Goal: Task Accomplishment & Management: Manage account settings

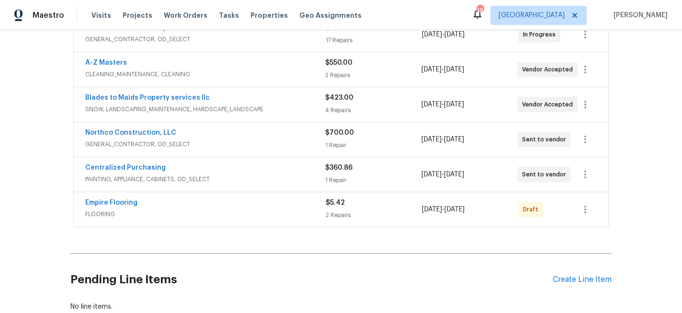
scroll to position [198, 0]
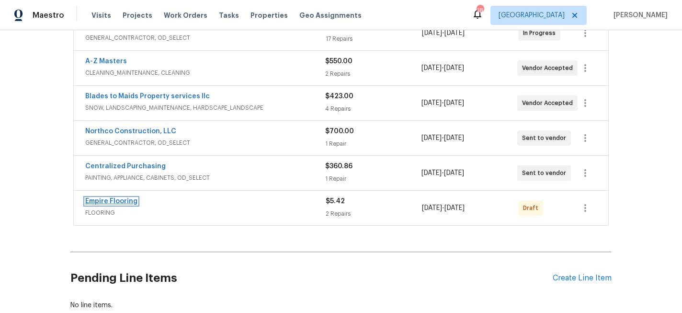
click at [119, 201] on link "Empire Flooring" at bounding box center [111, 201] width 52 height 7
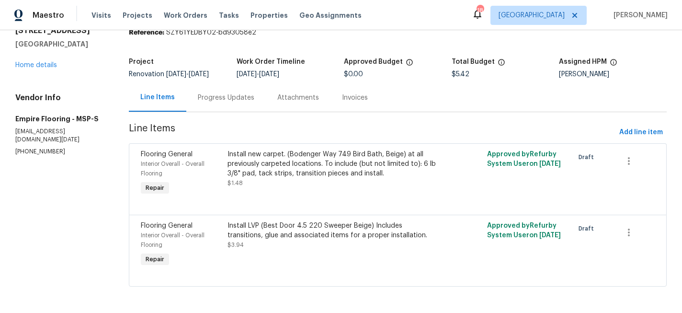
scroll to position [42, 0]
click at [346, 169] on div "Install new carpet. (Bodenger Way 749 Bird Bath, Beige) at all previously carpe…" at bounding box center [332, 163] width 211 height 29
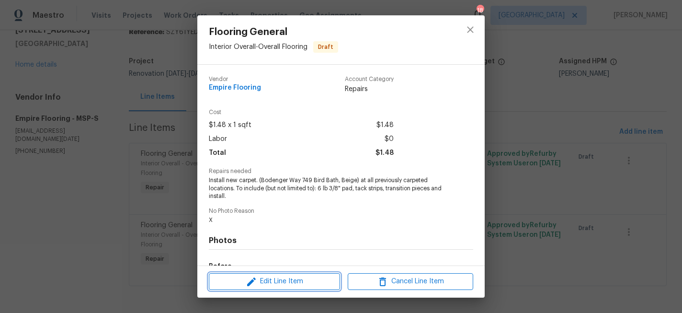
click at [279, 279] on span "Edit Line Item" at bounding box center [274, 281] width 125 height 12
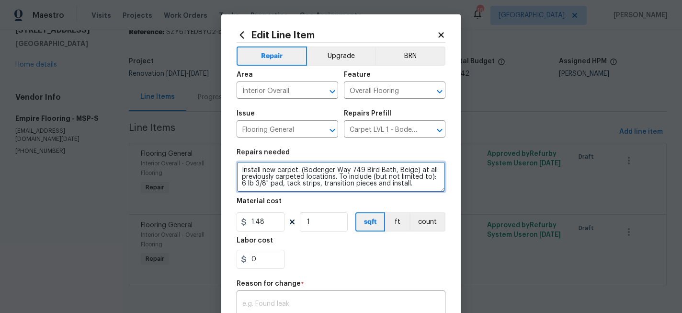
click at [240, 168] on textarea "Install new carpet. (Bodenger Way 749 Bird Bath, Beige) at all previously carpe…" at bounding box center [340, 176] width 209 height 31
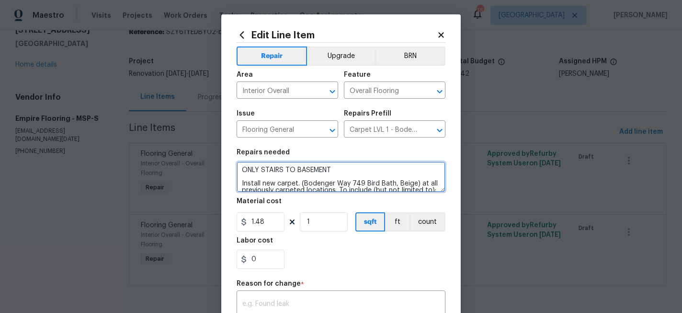
click at [261, 167] on textarea "ONLY STAIRS TO BASEMENT Install new carpet. (Bodenger Way 749 Bird Bath, Beige)…" at bounding box center [340, 176] width 209 height 31
click at [262, 170] on textarea "ONLY STAIRS TO BASEMENT Install new carpet. (Bodenger Way 749 Bird Bath, Beige)…" at bounding box center [340, 176] width 209 height 31
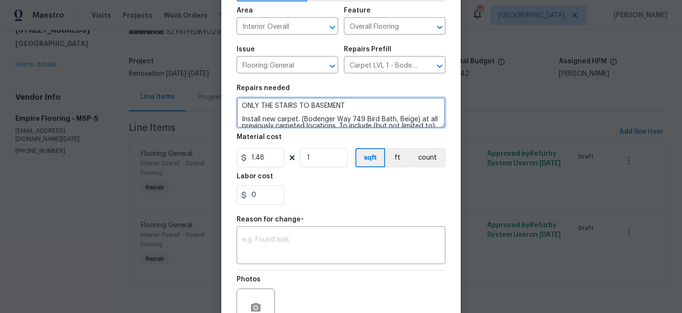
scroll to position [65, 0]
type textarea "ONLY THE STAIRS TO BASEMENT Install new carpet. (Bodenger Way 749 Bird Bath, Be…"
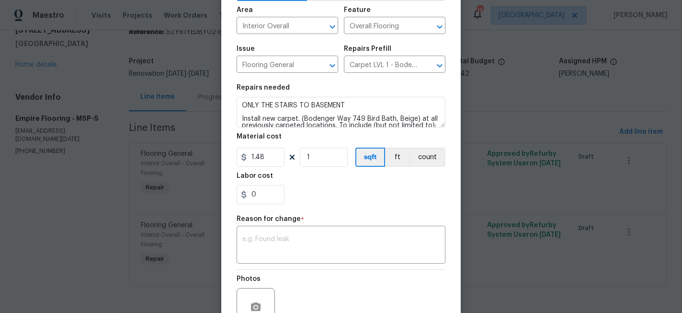
click at [321, 244] on textarea at bounding box center [340, 245] width 197 height 20
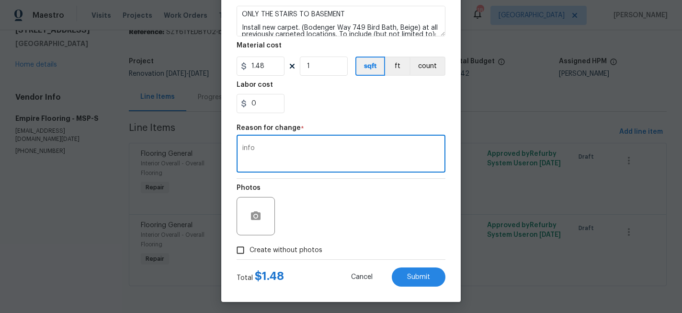
scroll to position [159, 0]
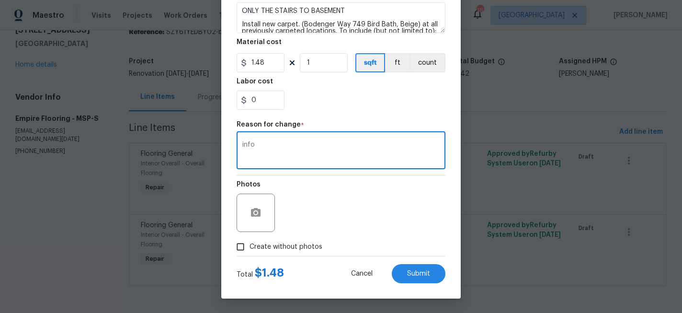
type textarea "info"
click at [267, 242] on span "Create without photos" at bounding box center [285, 247] width 73 height 10
click at [249, 242] on input "Create without photos" at bounding box center [240, 246] width 18 height 18
checkbox input "true"
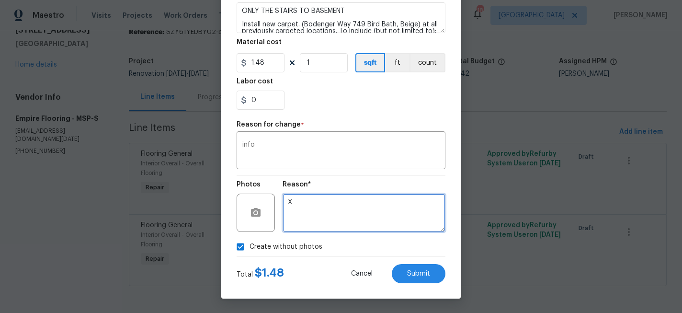
click at [299, 209] on textarea "X" at bounding box center [363, 212] width 163 height 38
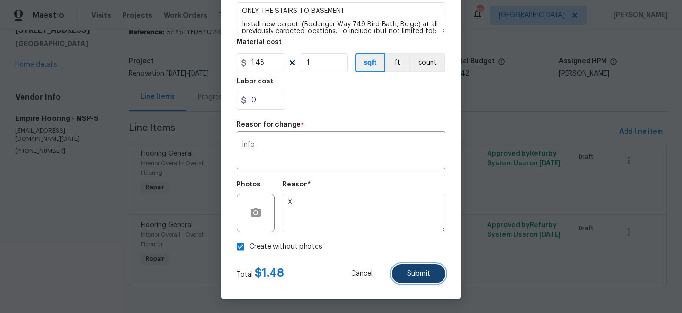
click at [422, 270] on span "Submit" at bounding box center [418, 273] width 23 height 7
type textarea "Install new carpet. (Bodenger Way 749 Bird Bath, Beige) at all previously carpe…"
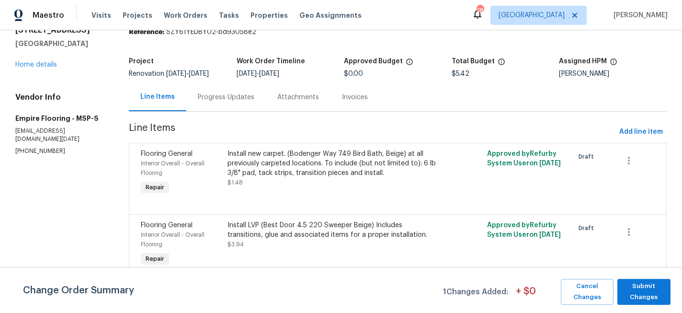
scroll to position [0, 0]
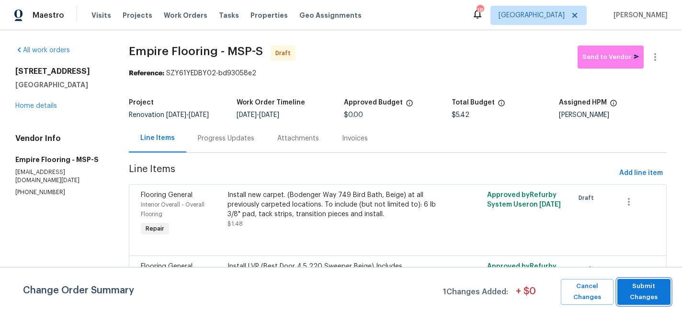
click at [635, 289] on span "Submit Changes" at bounding box center [644, 291] width 44 height 22
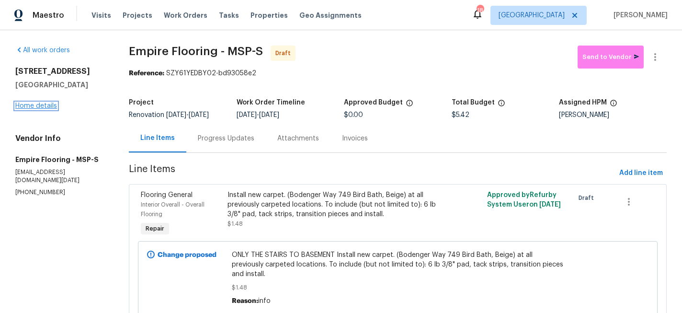
click at [32, 104] on link "Home details" at bounding box center [36, 105] width 42 height 7
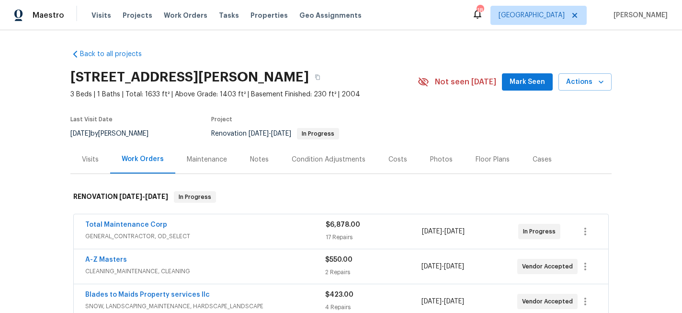
click at [487, 160] on div "Floor Plans" at bounding box center [492, 160] width 34 height 10
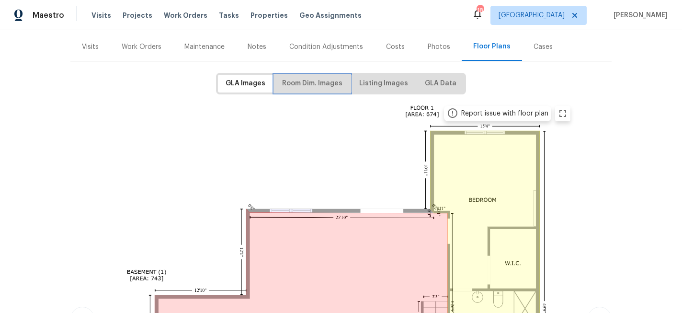
click at [324, 79] on span "Room Dim. Images" at bounding box center [312, 84] width 60 height 12
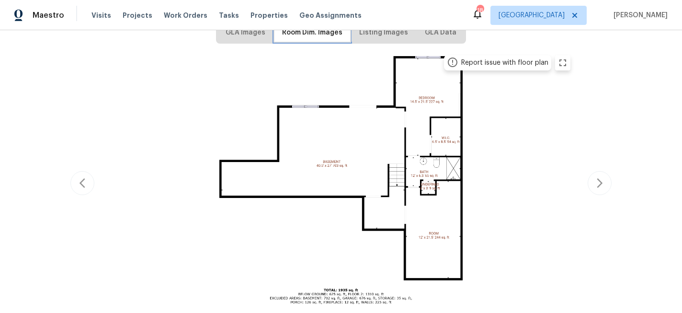
scroll to position [162, 0]
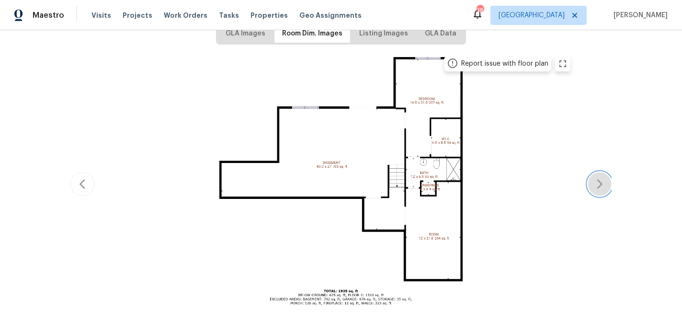
click at [596, 179] on icon "button" at bounding box center [599, 183] width 11 height 11
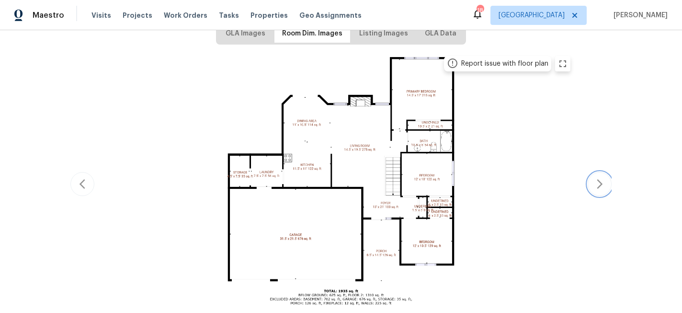
scroll to position [0, 0]
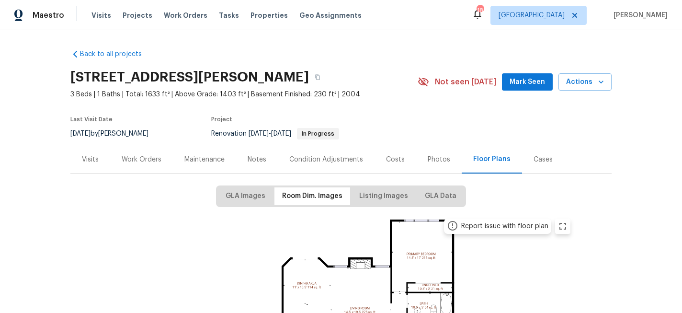
click at [136, 160] on div "Work Orders" at bounding box center [142, 160] width 40 height 10
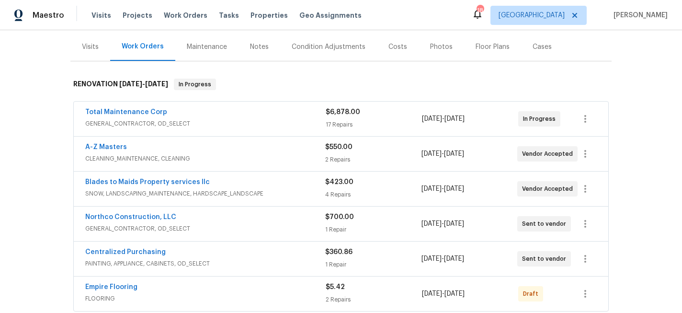
scroll to position [167, 0]
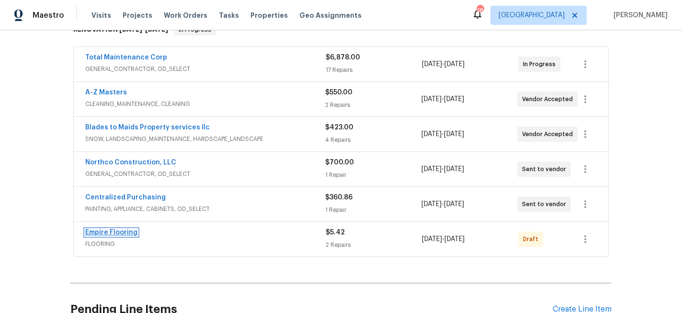
click at [121, 231] on link "Empire Flooring" at bounding box center [111, 232] width 52 height 7
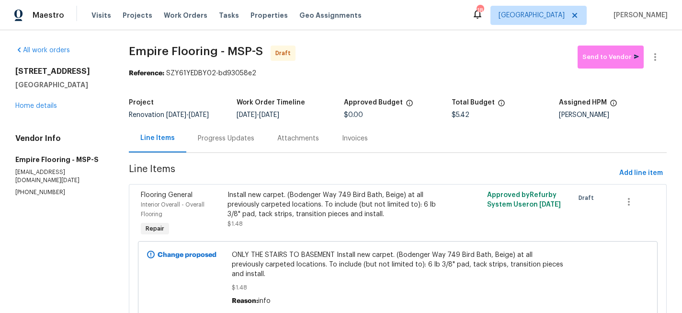
scroll to position [101, 0]
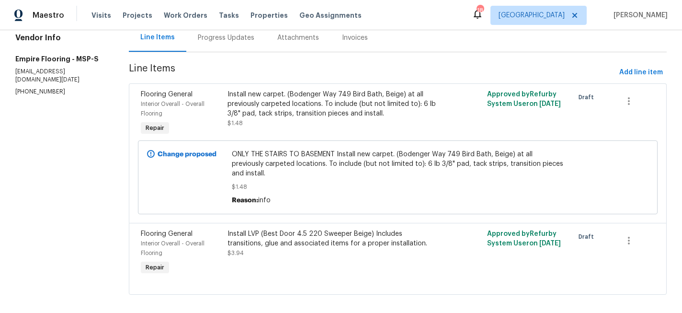
click at [274, 229] on div "Install LVP (Best Door 4.5 220 Sweeper Beige) Includes transitions, glue and as…" at bounding box center [332, 238] width 211 height 19
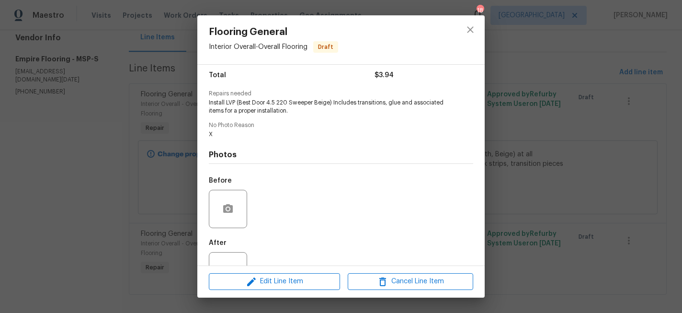
scroll to position [0, 0]
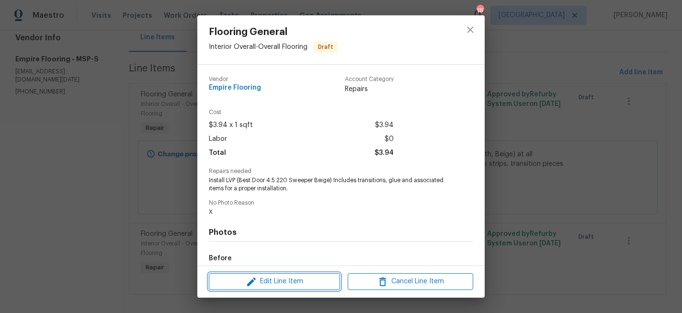
click at [287, 277] on span "Edit Line Item" at bounding box center [274, 281] width 125 height 12
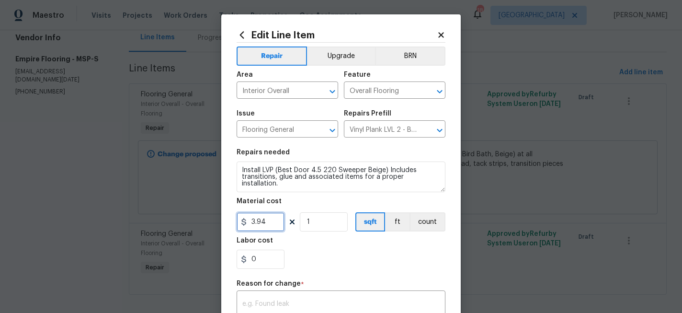
drag, startPoint x: 277, startPoint y: 222, endPoint x: 221, endPoint y: 222, distance: 56.5
click at [221, 222] on div "Edit Line Item Repair Upgrade BRN Area Interior Overall ​ Feature Overall Floor…" at bounding box center [341, 156] width 682 height 313
type input "4.76"
click at [328, 226] on input "1" at bounding box center [324, 221] width 48 height 19
type input "802"
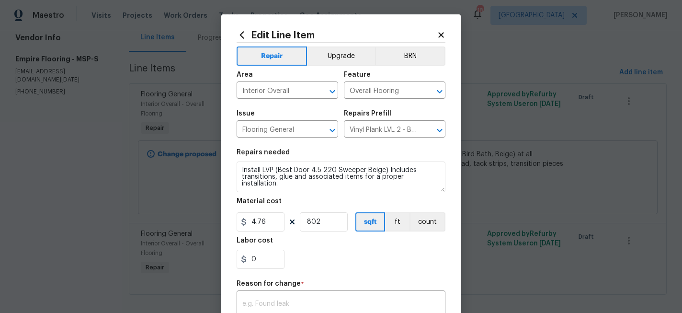
click at [385, 254] on div "0" at bounding box center [340, 258] width 209 height 19
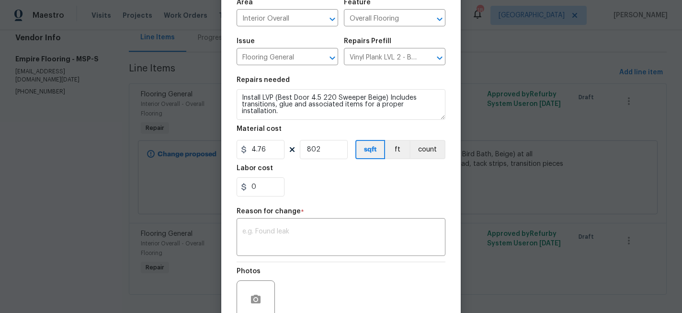
scroll to position [71, 0]
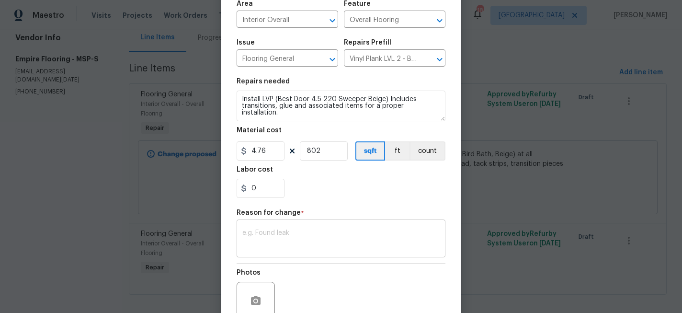
click at [269, 235] on textarea at bounding box center [340, 239] width 197 height 20
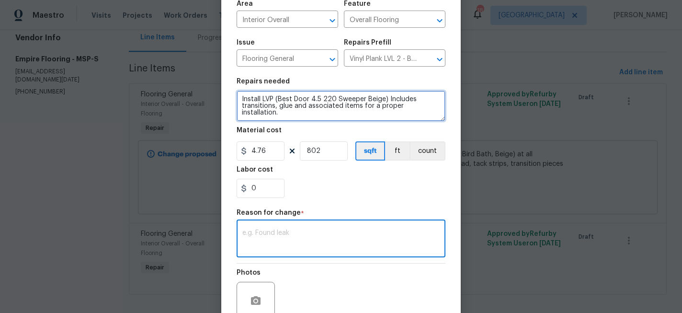
click at [243, 98] on textarea "Install LVP (Best Door 4.5 220 Sweeper Beige) Includes transitions, glue and as…" at bounding box center [340, 105] width 209 height 31
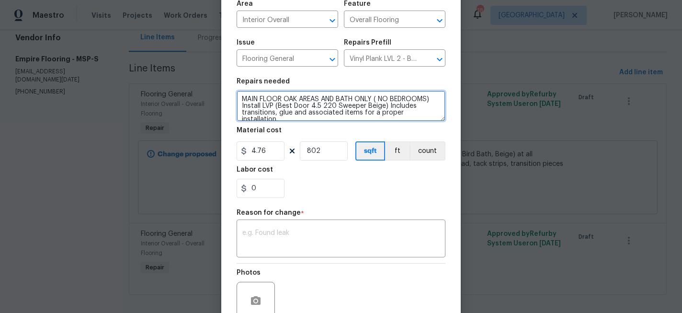
click at [284, 99] on textarea "MAIN FLOOR OAK AREAS AND BATH ONLY ( NO BEDROOMS) Install LVP (Best Door 4.5 22…" at bounding box center [340, 105] width 209 height 31
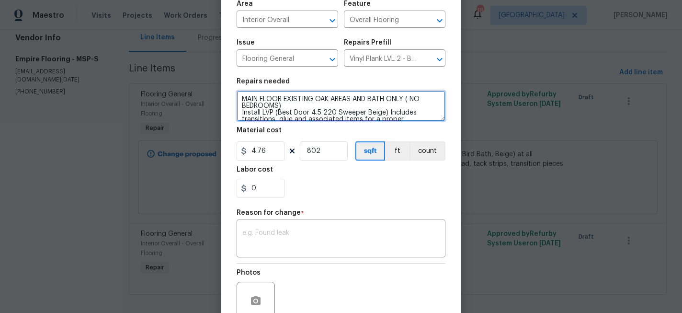
click at [372, 99] on textarea "MAIN FLOOR EXISTING OAK AREAS AND BATH ONLY ( NO BEDROOMS) Install LVP (Best Do…" at bounding box center [340, 105] width 209 height 31
click at [299, 105] on textarea "MAIN FLOOR EXISTING OAK AREAS AND MAIN BATH ONLY ( NO BEDROOMS) Install LVP (Be…" at bounding box center [340, 105] width 209 height 31
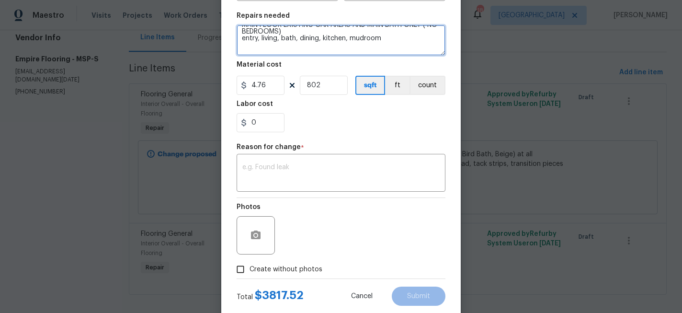
scroll to position [152, 0]
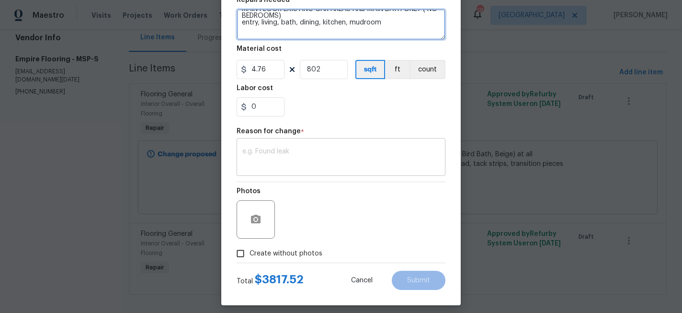
type textarea "MAIN FLOOR EXISTING OAK AREAS AND MAIN BATH ONLY ( NO BEDROOMS) entry, living, …"
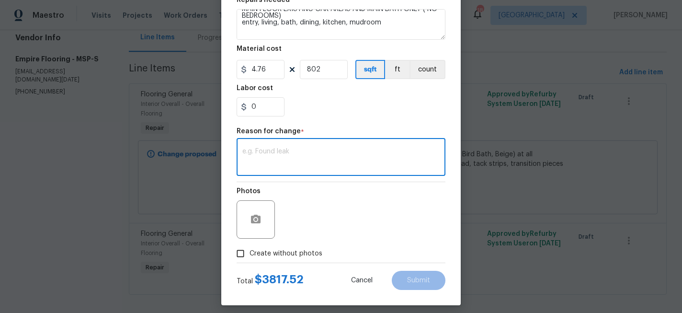
click at [306, 153] on textarea at bounding box center [340, 158] width 197 height 20
type textarea "info"
click at [426, 277] on span "Submit" at bounding box center [418, 280] width 23 height 7
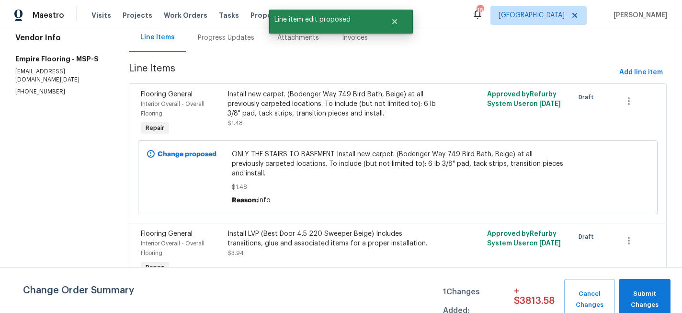
scroll to position [0, 0]
click at [628, 301] on span "Submit Changes" at bounding box center [644, 299] width 42 height 22
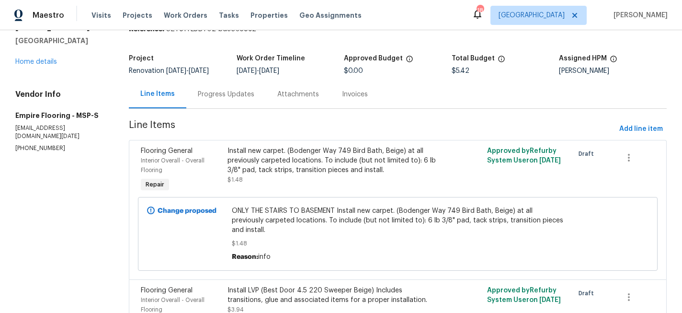
scroll to position [37, 0]
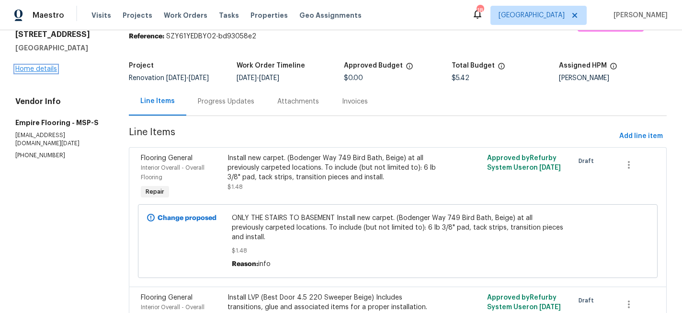
click at [31, 70] on link "Home details" at bounding box center [36, 69] width 42 height 7
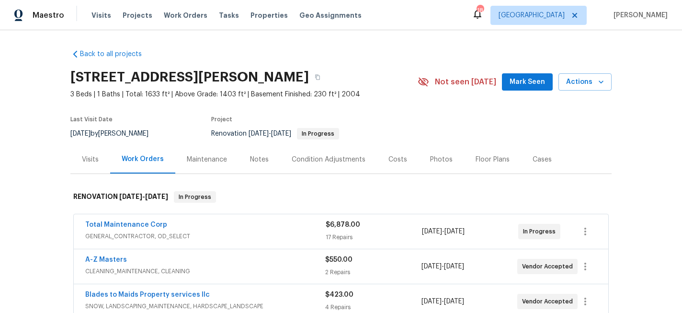
click at [388, 158] on div "Costs" at bounding box center [397, 160] width 19 height 10
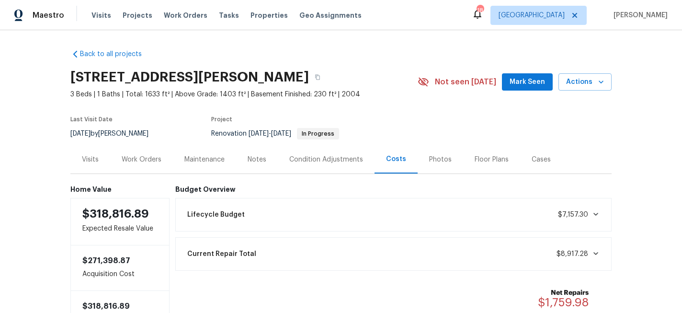
scroll to position [0, 0]
click at [151, 163] on div "Work Orders" at bounding box center [142, 159] width 40 height 10
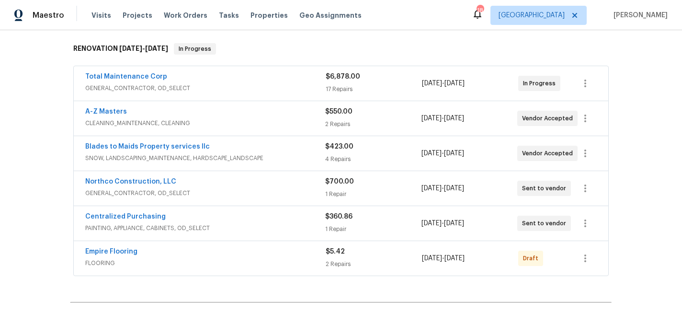
scroll to position [181, 0]
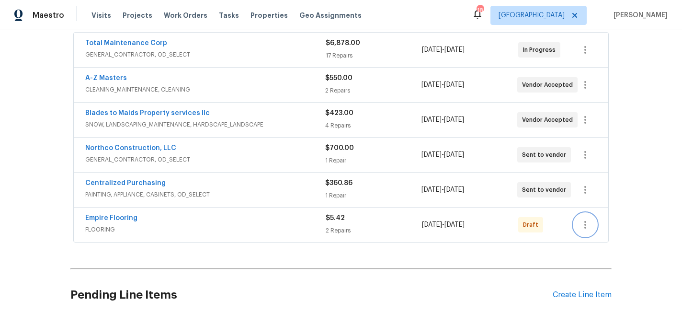
click at [588, 225] on icon "button" at bounding box center [584, 224] width 11 height 11
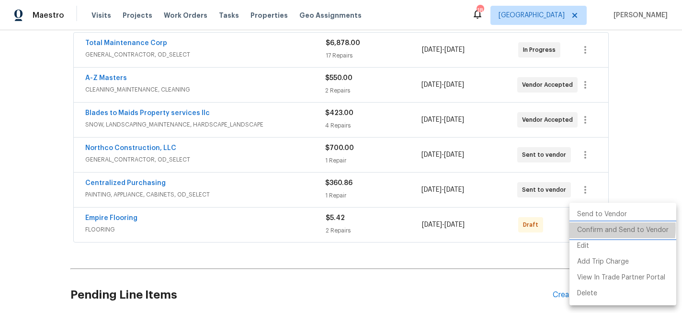
click at [597, 227] on li "Confirm and Send to Vendor" at bounding box center [622, 230] width 107 height 16
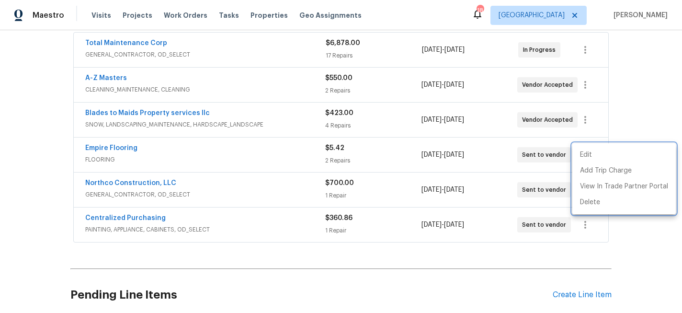
click at [376, 253] on div at bounding box center [341, 156] width 682 height 313
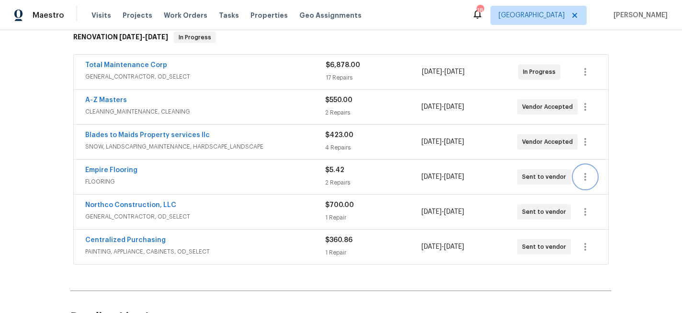
scroll to position [157, 0]
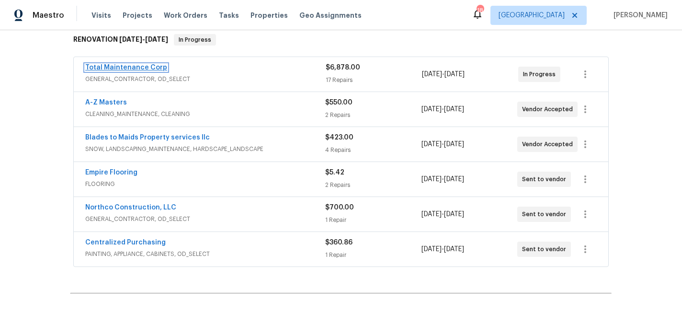
click at [144, 68] on link "Total Maintenance Corp" at bounding box center [126, 67] width 82 height 7
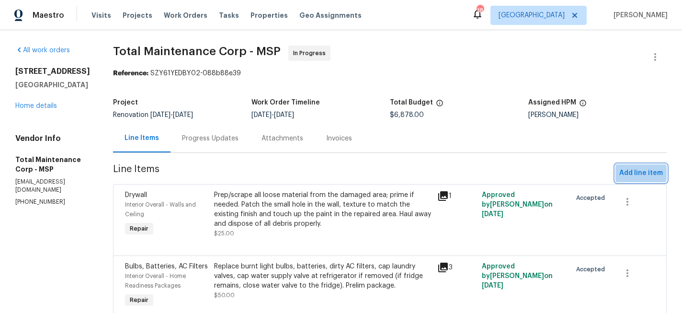
click at [636, 173] on span "Add line item" at bounding box center [641, 173] width 44 height 12
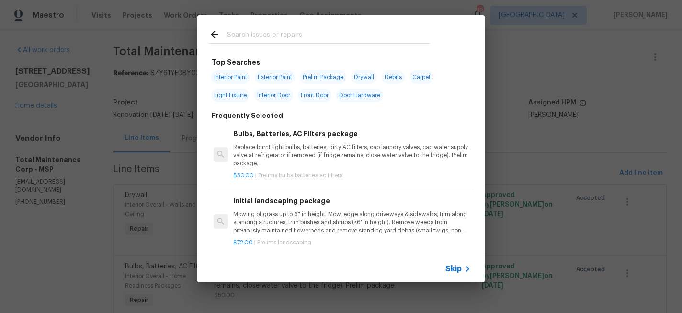
click at [250, 37] on input "text" at bounding box center [328, 36] width 203 height 14
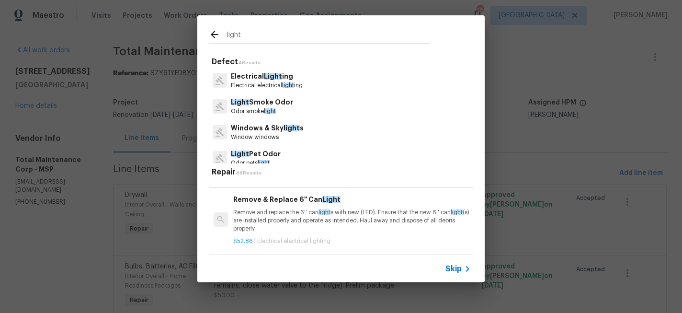
scroll to position [370, 0]
type input "l"
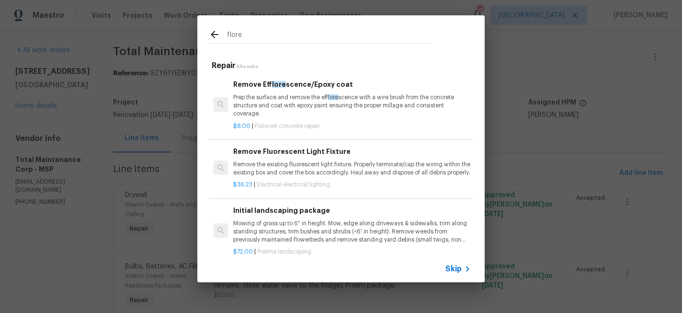
scroll to position [30, 0]
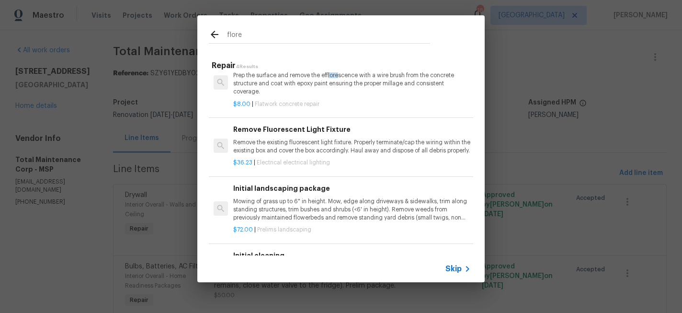
type input "flore"
click at [334, 144] on p "Remove the existing fluorescent light fixture. Properly terminate/cap the wirin…" at bounding box center [351, 146] width 237 height 16
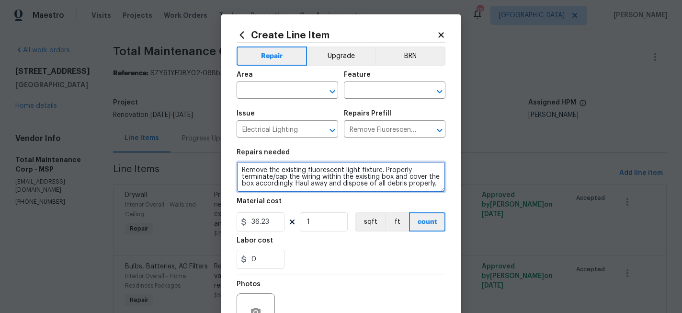
click at [287, 173] on textarea "Remove the existing fluorescent light fixture. Properly terminate/cap the wirin…" at bounding box center [340, 176] width 209 height 31
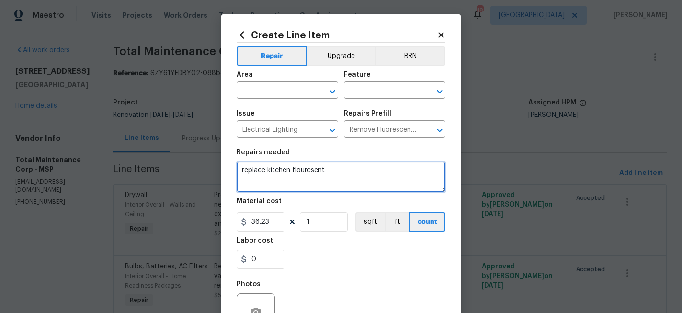
click at [323, 169] on textarea "replace kitchen flouresent" at bounding box center [340, 176] width 209 height 31
type textarea "replace kitchen flouresent"
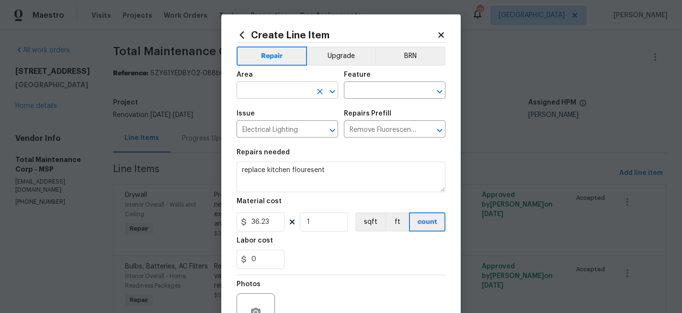
click at [287, 85] on input "text" at bounding box center [273, 91] width 75 height 15
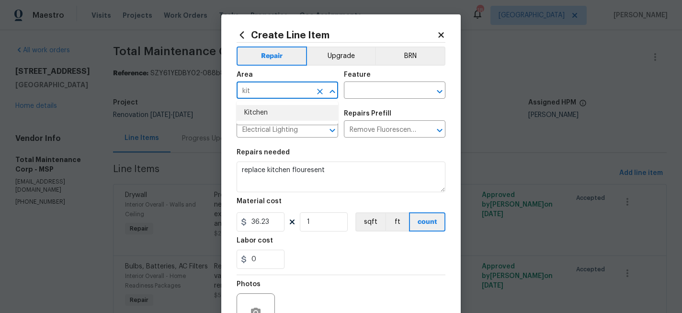
click at [280, 110] on li "Kitchen" at bounding box center [286, 113] width 101 height 16
type input "Kitchen"
click at [349, 89] on input "text" at bounding box center [381, 91] width 75 height 15
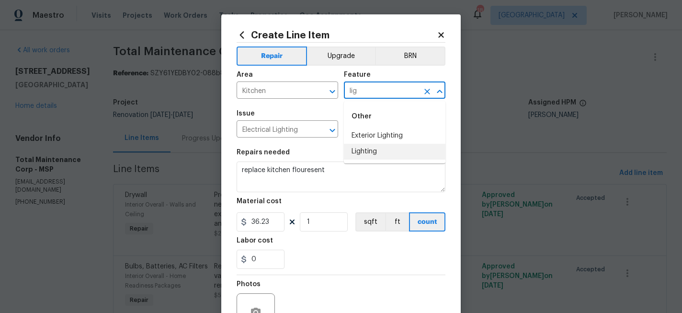
click at [370, 151] on li "Lighting" at bounding box center [394, 152] width 101 height 16
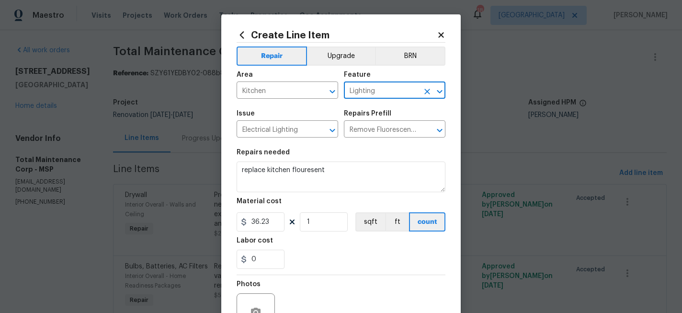
type input "Lighting"
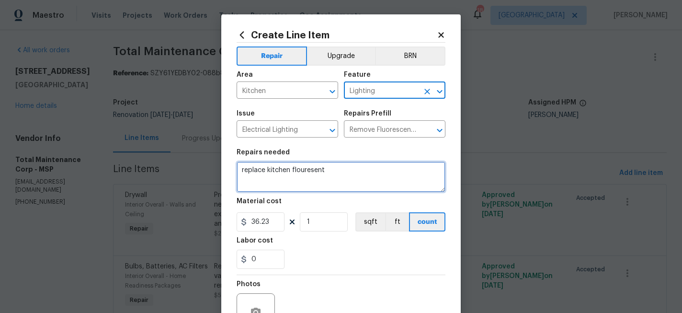
click at [344, 175] on textarea "replace kitchen flouresent" at bounding box center [340, 176] width 209 height 31
type textarea "replace kitchen flouresent light"
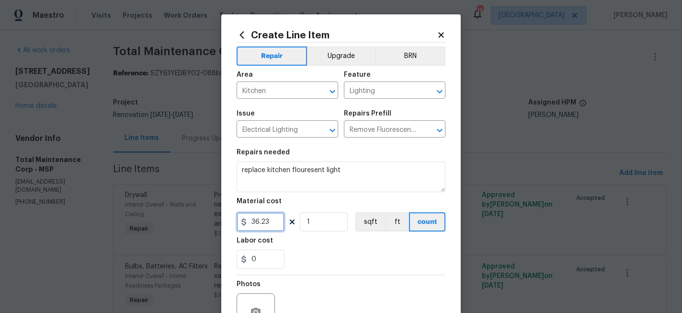
click at [272, 223] on input "36.23" at bounding box center [260, 221] width 48 height 19
type input "150"
click at [336, 61] on button "Upgrade" at bounding box center [341, 55] width 68 height 19
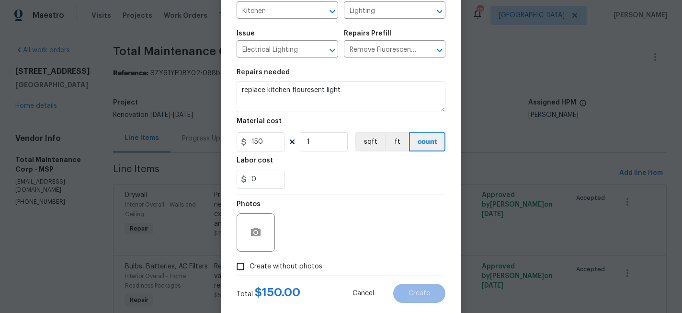
scroll to position [80, 0]
click at [302, 265] on span "Create without photos" at bounding box center [285, 266] width 73 height 10
click at [249, 265] on input "Create without photos" at bounding box center [240, 266] width 18 height 18
checkbox input "true"
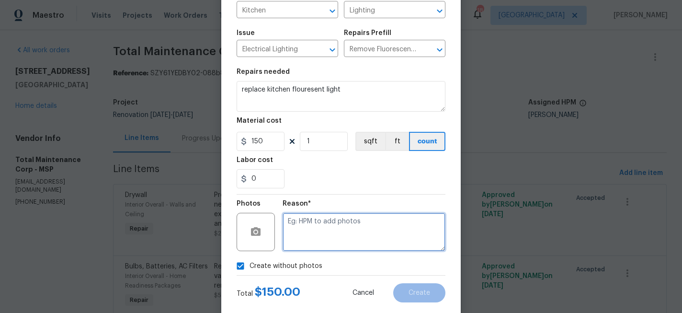
click at [324, 232] on textarea at bounding box center [363, 232] width 163 height 38
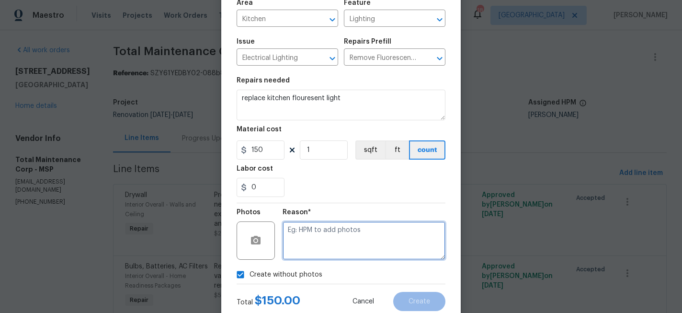
scroll to position [75, 0]
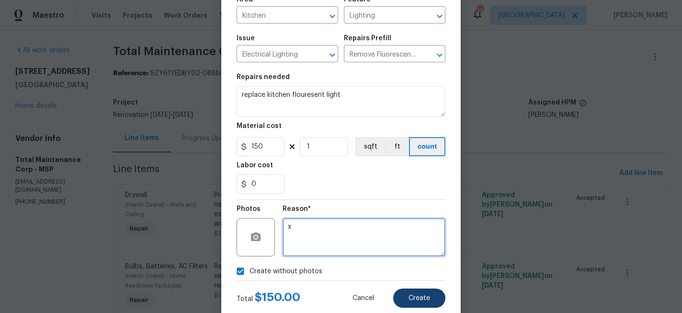
type textarea "x"
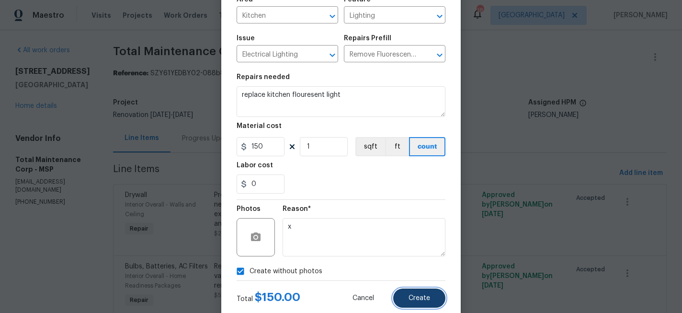
click at [404, 301] on button "Create" at bounding box center [419, 297] width 52 height 19
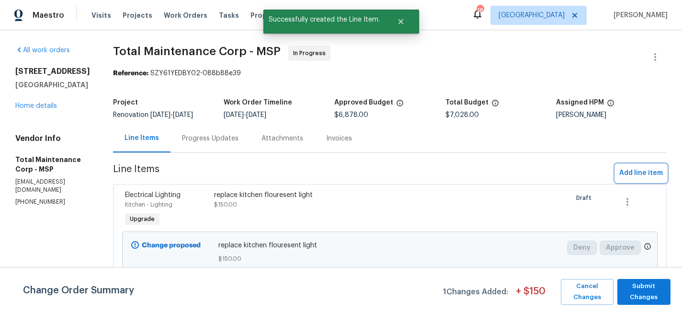
click at [643, 172] on span "Add line item" at bounding box center [641, 173] width 44 height 12
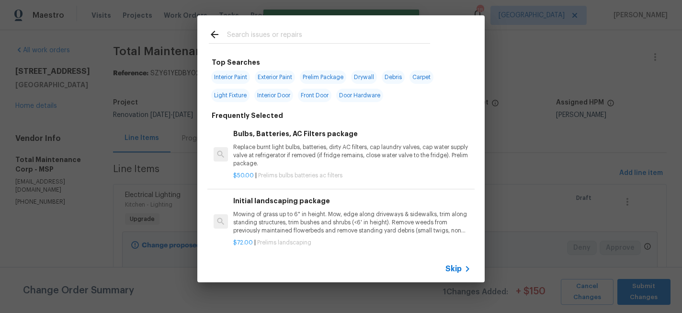
click at [269, 35] on input "text" at bounding box center [328, 36] width 203 height 14
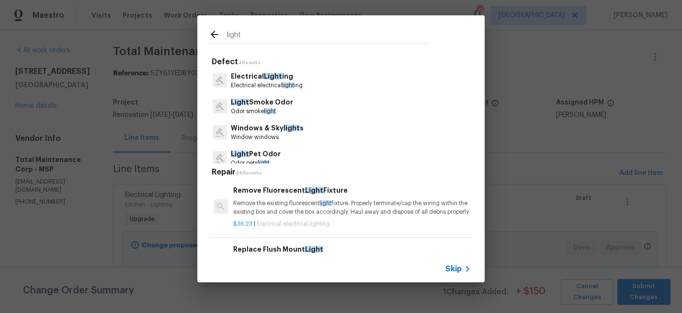
type input "light"
click at [269, 78] on span "Light" at bounding box center [273, 76] width 18 height 7
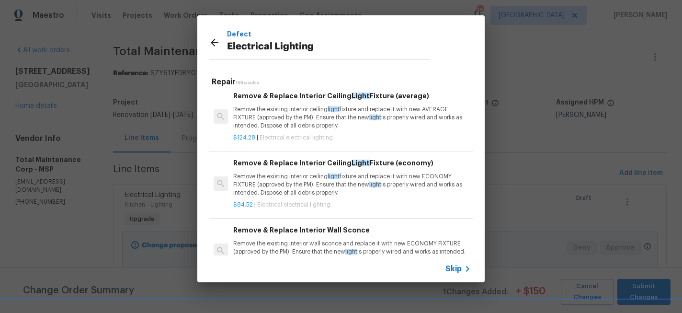
scroll to position [718, 0]
click at [357, 182] on p "Remove the existing interior ceiling light fixture and replace it with new ECON…" at bounding box center [351, 183] width 237 height 24
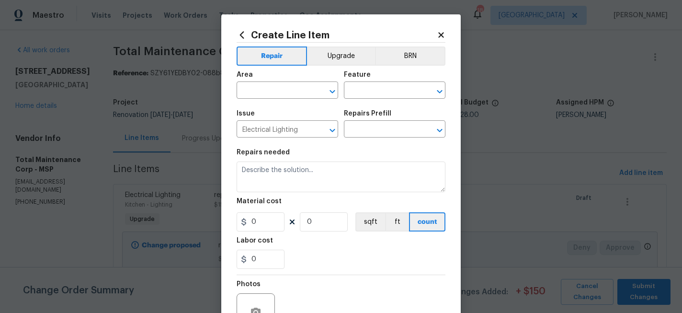
type input "Remove & Replace Interior Ceiling Light Fixture (economy) $84.52"
type textarea "Remove the existing interior ceiling light fixture and replace it with new ECON…"
type input "84.52"
type input "1"
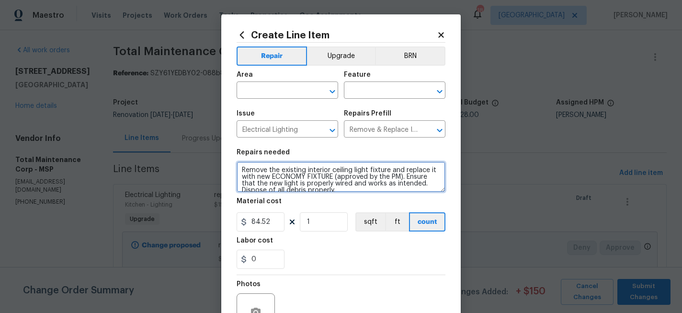
click at [309, 175] on textarea "Remove the existing interior ceiling light fixture and replace it with new ECON…" at bounding box center [340, 176] width 209 height 31
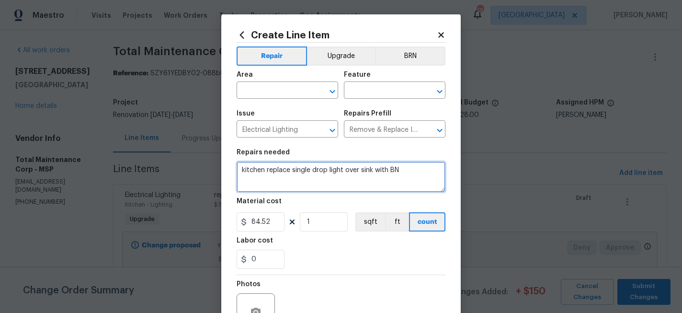
type textarea "kitchen replace single drop light over sink with BN"
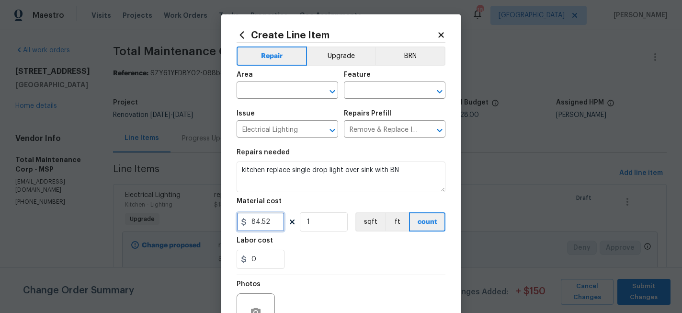
click at [277, 221] on input "84.52" at bounding box center [260, 221] width 48 height 19
type input "125"
click at [345, 276] on div "Photos" at bounding box center [340, 306] width 209 height 62
click at [338, 56] on button "Upgrade" at bounding box center [341, 55] width 68 height 19
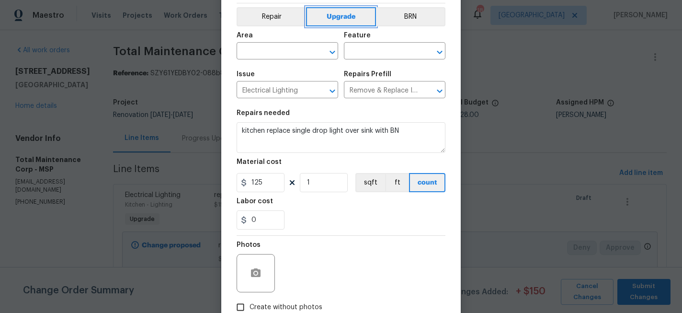
scroll to position [44, 0]
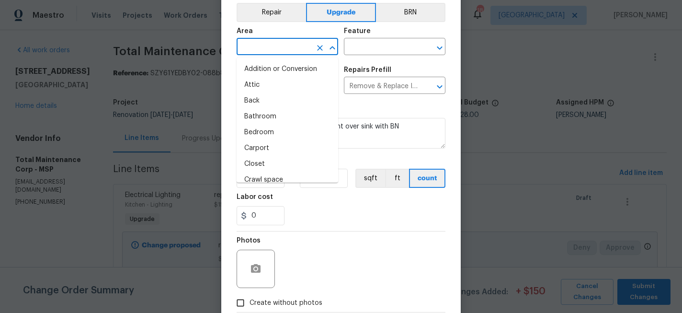
click at [282, 49] on input "text" at bounding box center [273, 47] width 75 height 15
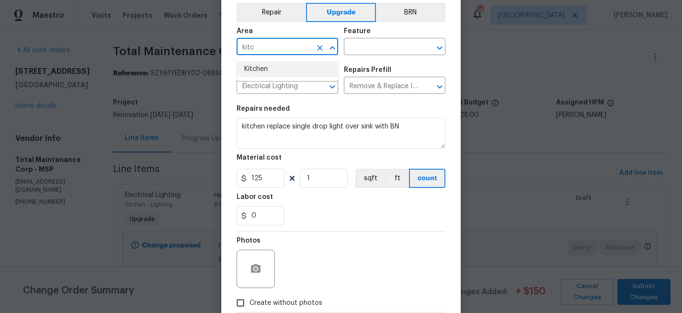
click at [290, 76] on li "Kitchen" at bounding box center [286, 69] width 101 height 16
type input "Kitchen"
click at [358, 46] on input "text" at bounding box center [381, 47] width 75 height 15
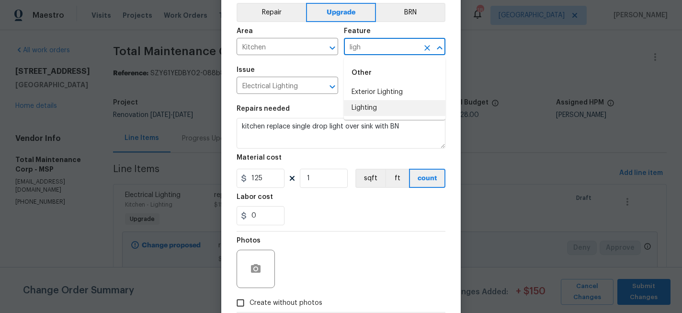
click at [373, 106] on li "Lighting" at bounding box center [394, 108] width 101 height 16
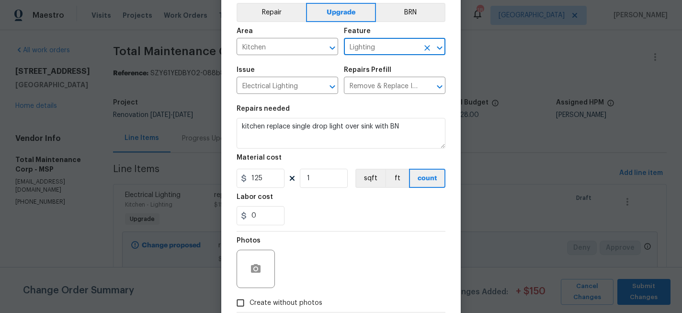
scroll to position [100, 0]
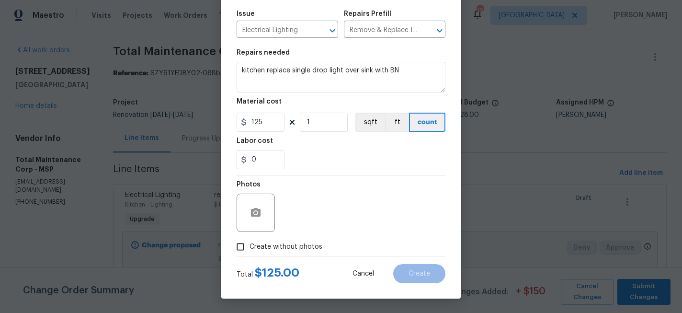
type input "Lighting"
click at [286, 238] on label "Create without photos" at bounding box center [276, 246] width 91 height 18
click at [249, 238] on input "Create without photos" at bounding box center [240, 246] width 18 height 18
checkbox input "true"
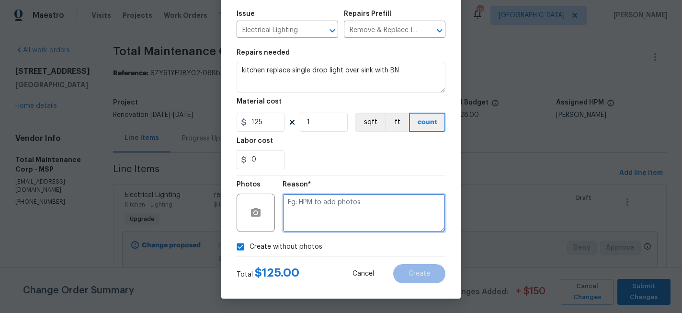
click at [320, 216] on textarea at bounding box center [363, 212] width 163 height 38
type textarea "x"
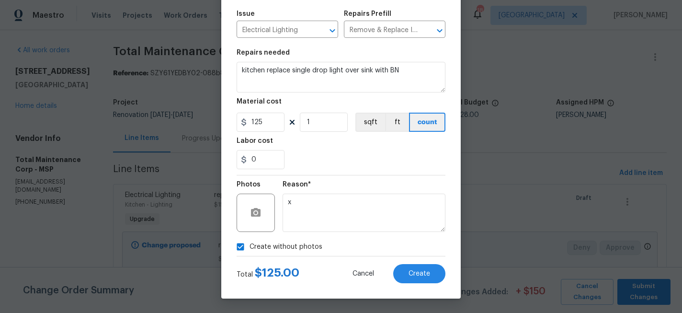
click at [406, 258] on div "Total $ 125.00 Cancel Create" at bounding box center [340, 269] width 209 height 27
click at [409, 272] on span "Create" at bounding box center [419, 273] width 22 height 7
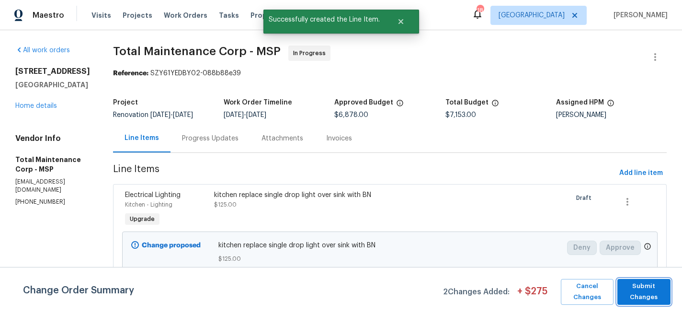
click at [651, 300] on span "Submit Changes" at bounding box center [644, 291] width 44 height 22
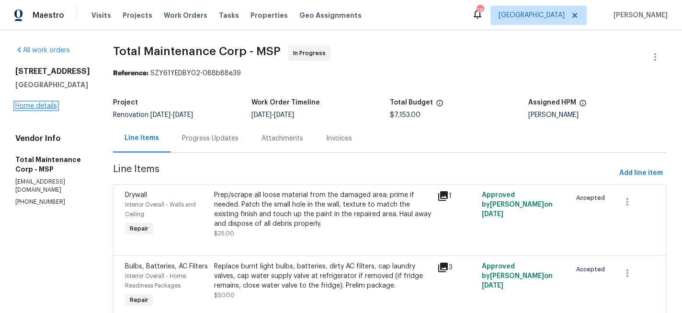
click at [38, 109] on link "Home details" at bounding box center [36, 105] width 42 height 7
